Goal: Find specific page/section: Find specific page/section

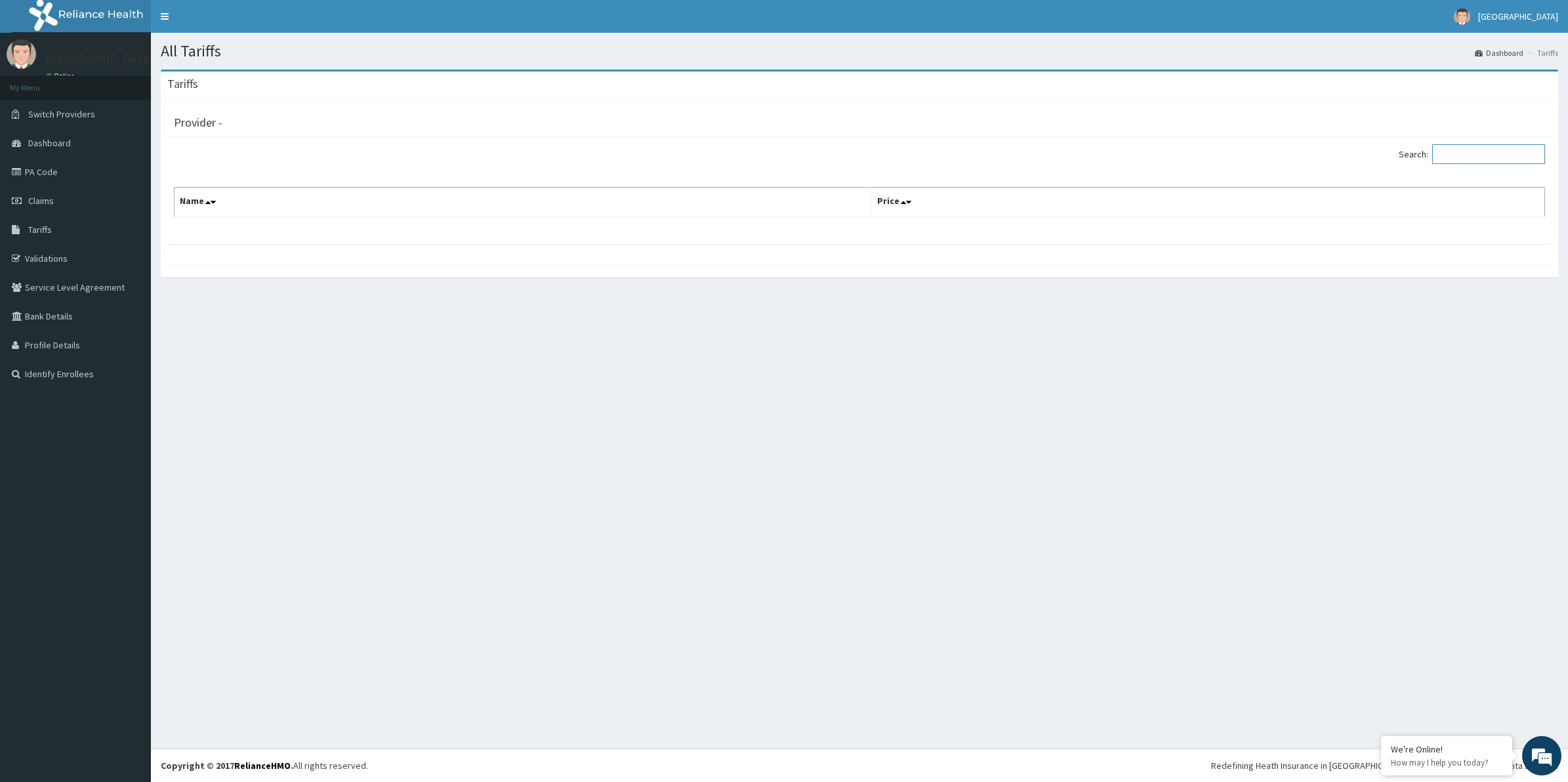
click at [1511, 148] on input "Search:" at bounding box center [1488, 154] width 113 height 20
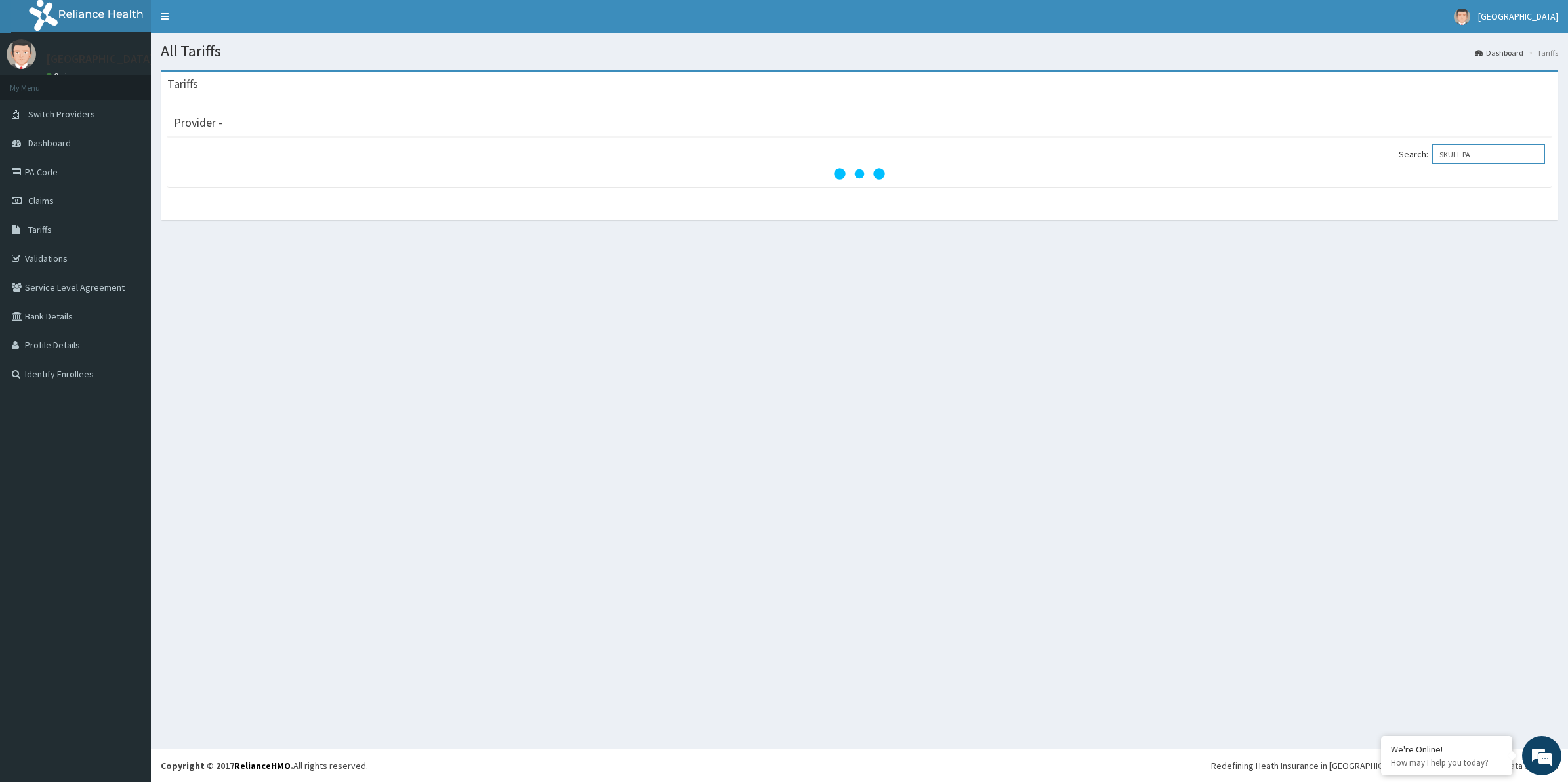
type input "SKULL PA"
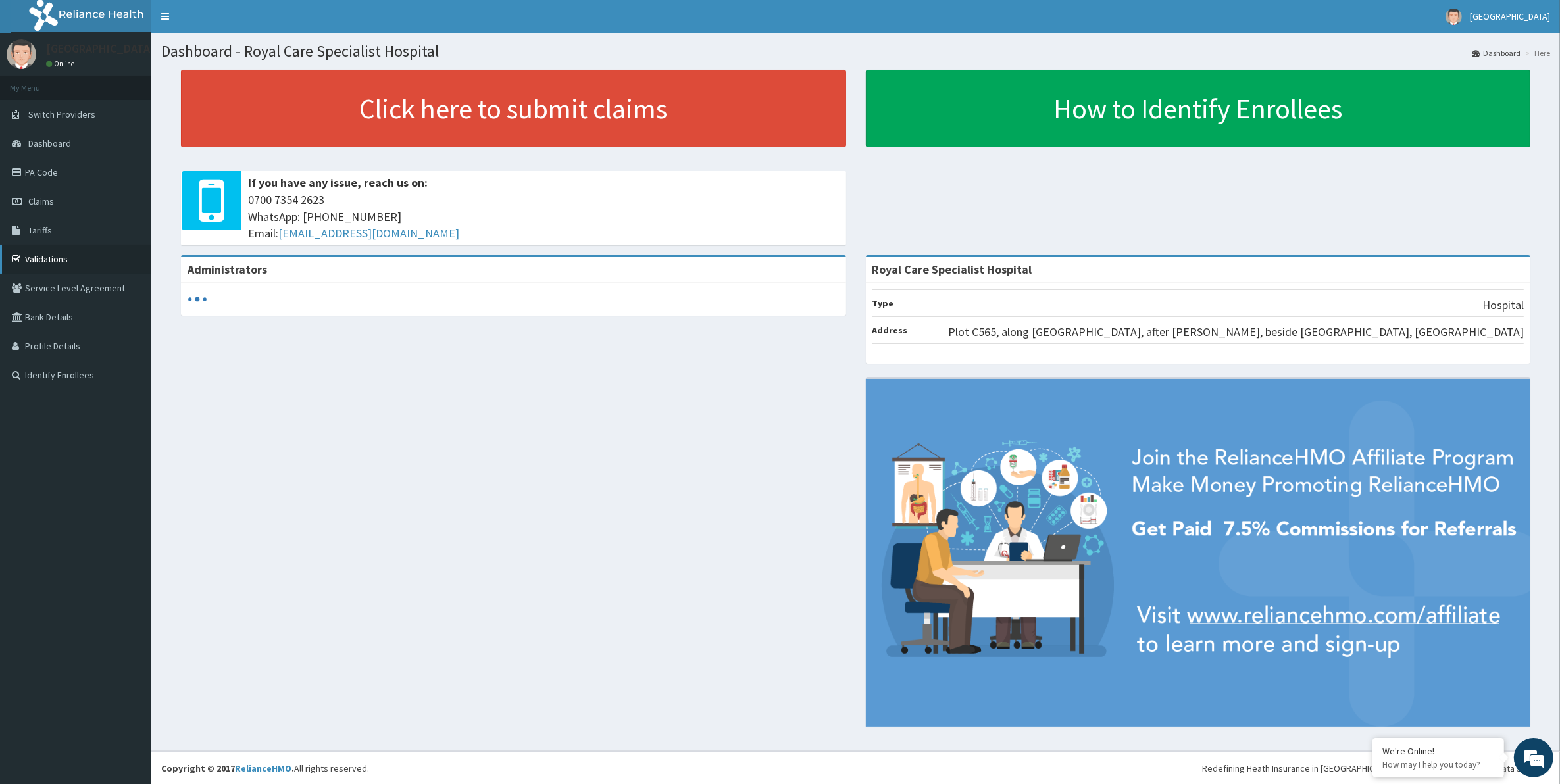
click at [26, 255] on link "Validations" at bounding box center [75, 259] width 152 height 29
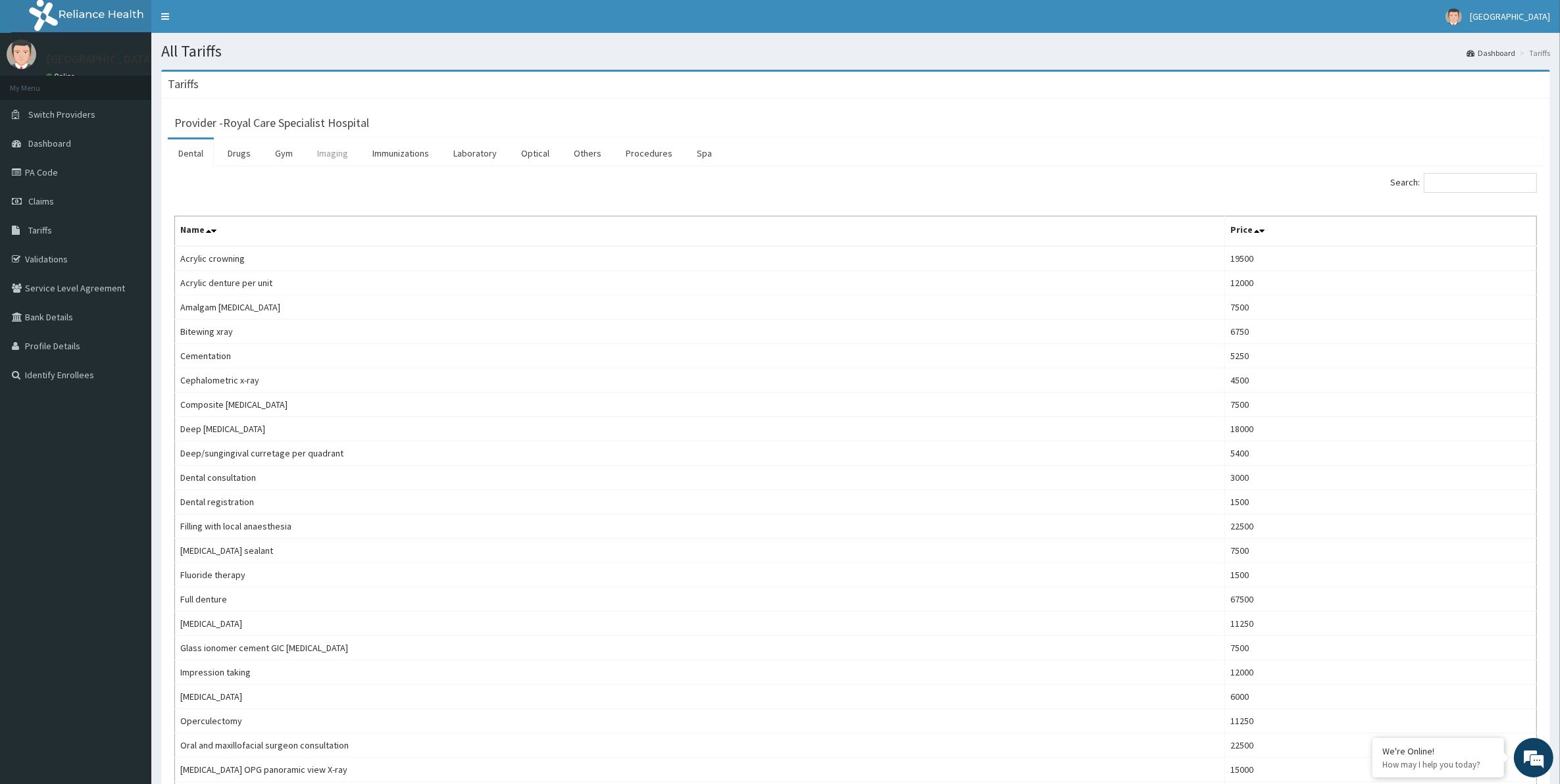
click at [330, 152] on link "Imaging" at bounding box center [332, 153] width 52 height 28
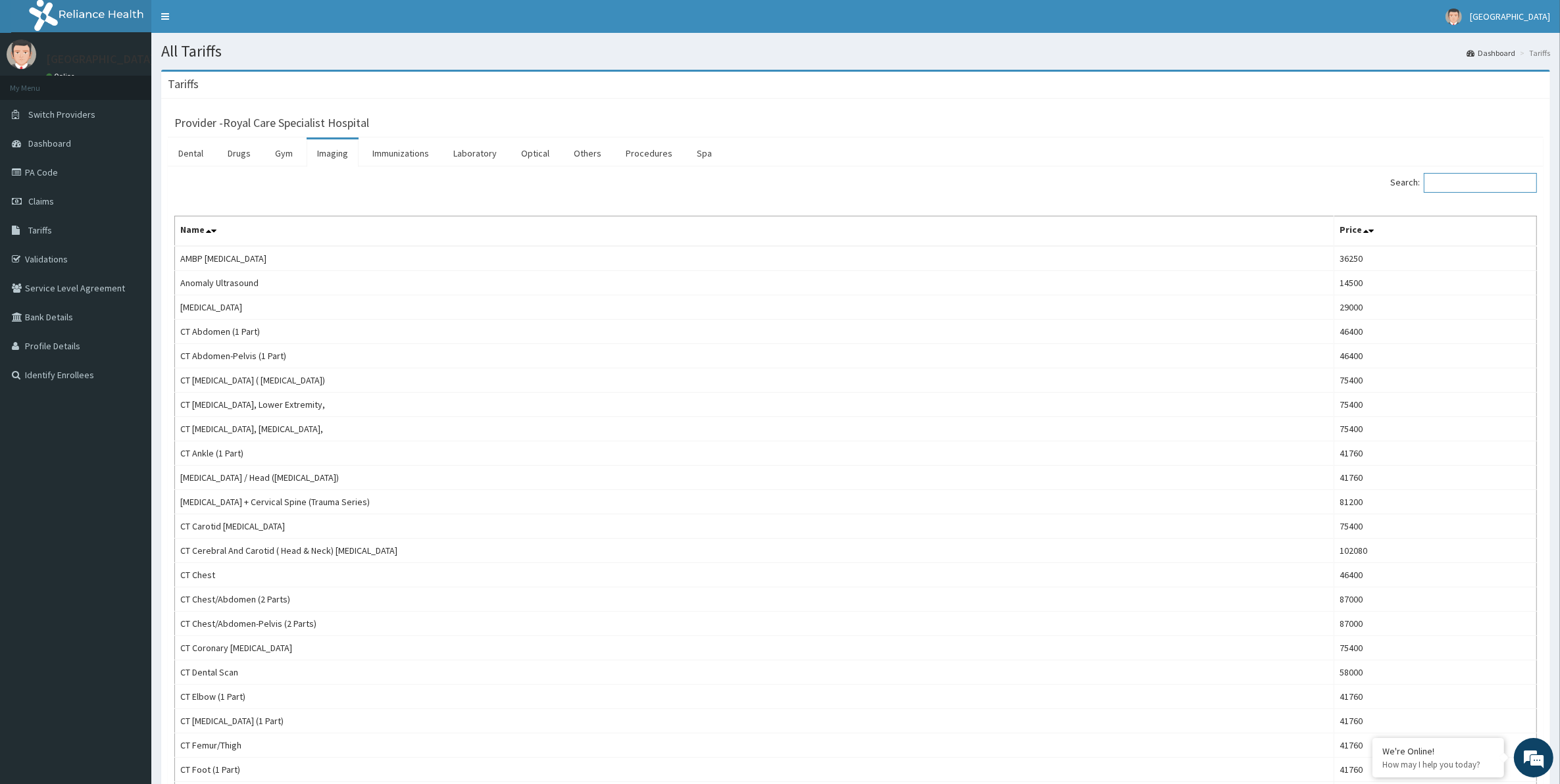
click at [1482, 189] on input "Search:" at bounding box center [1481, 183] width 113 height 20
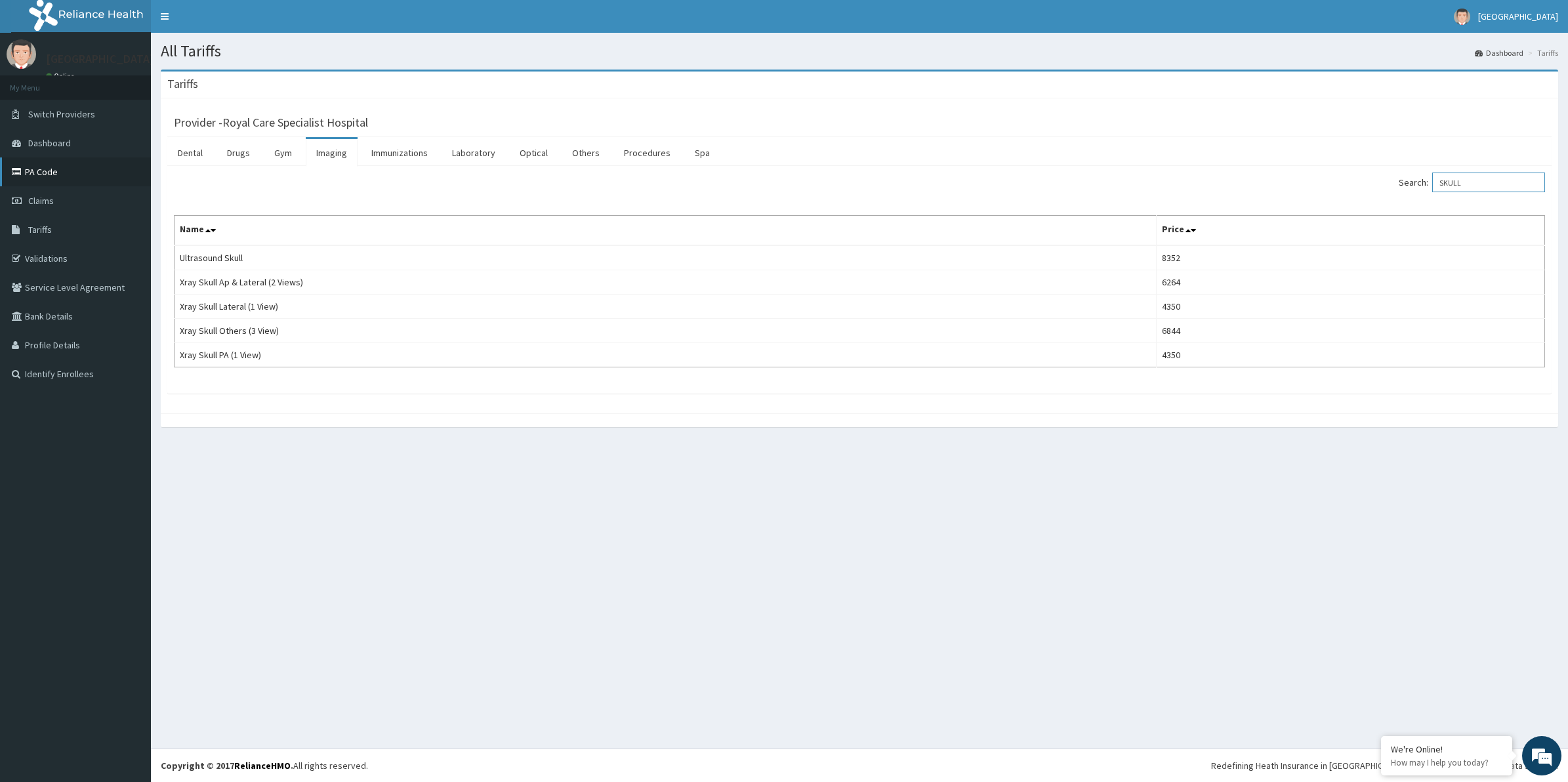
type input "SKULL"
click at [40, 172] on link "PA Code" at bounding box center [75, 172] width 151 height 29
